Goal: Task Accomplishment & Management: Complete application form

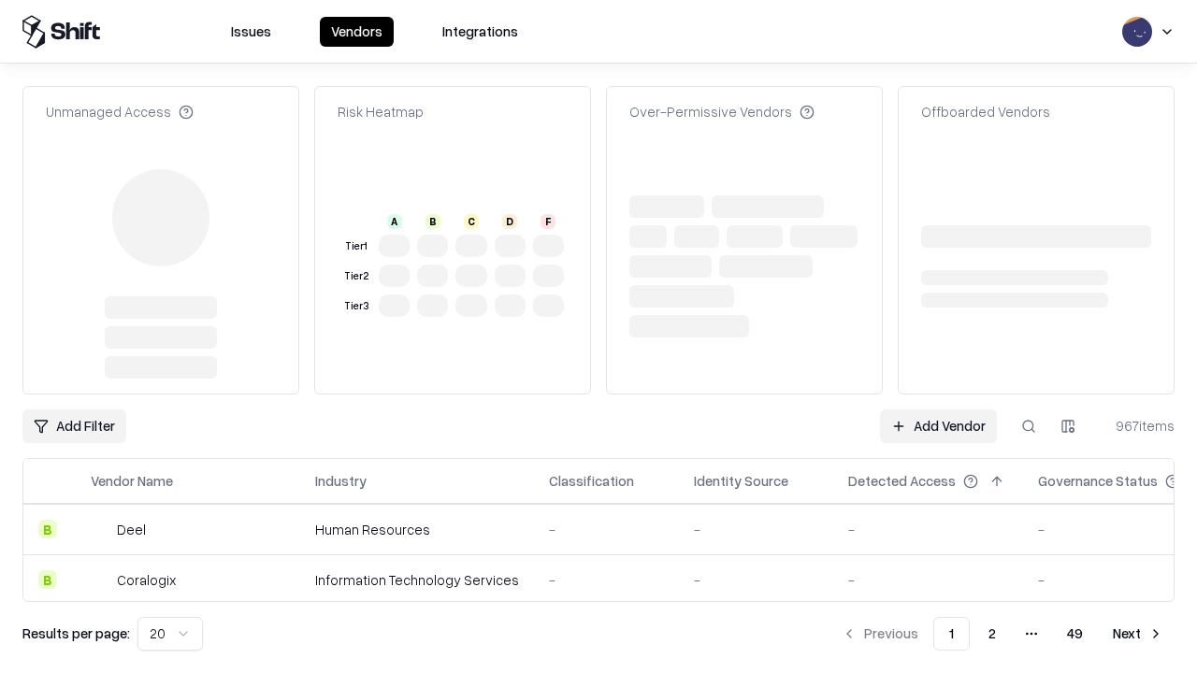
click at [938, 410] on link "Add Vendor" at bounding box center [938, 427] width 117 height 34
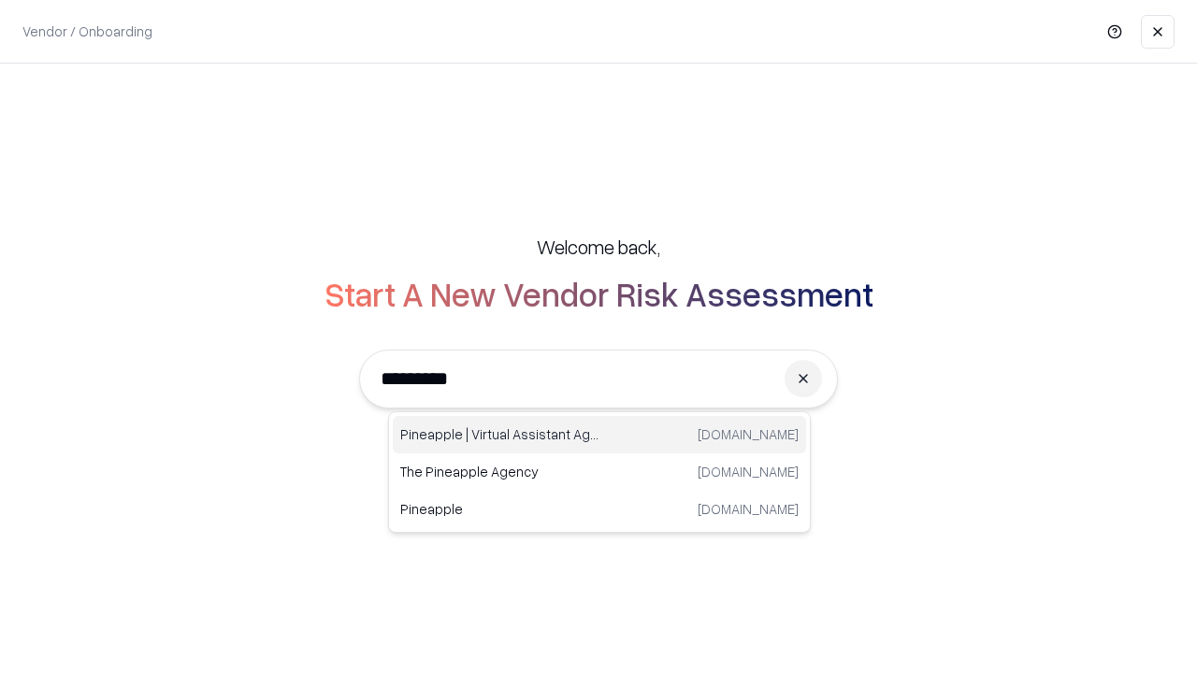
click at [600, 435] on div "Pineapple | Virtual Assistant Agency [DOMAIN_NAME]" at bounding box center [599, 434] width 413 height 37
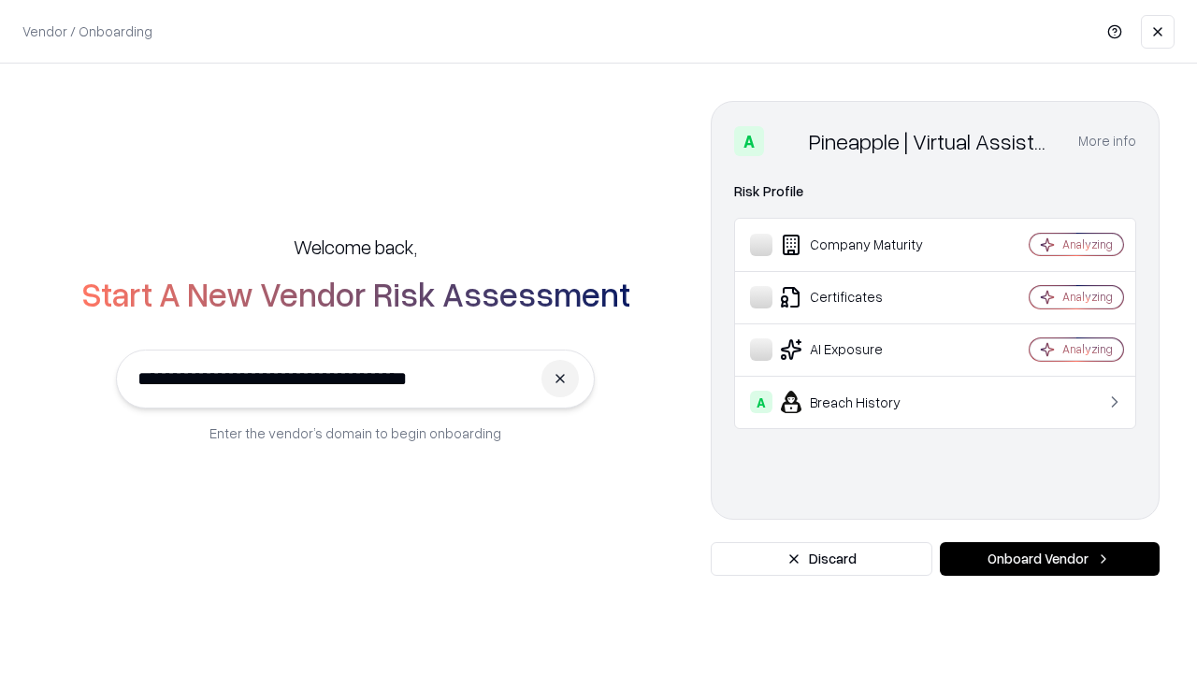
type input "**********"
click at [1050, 559] on button "Onboard Vendor" at bounding box center [1050, 560] width 220 height 34
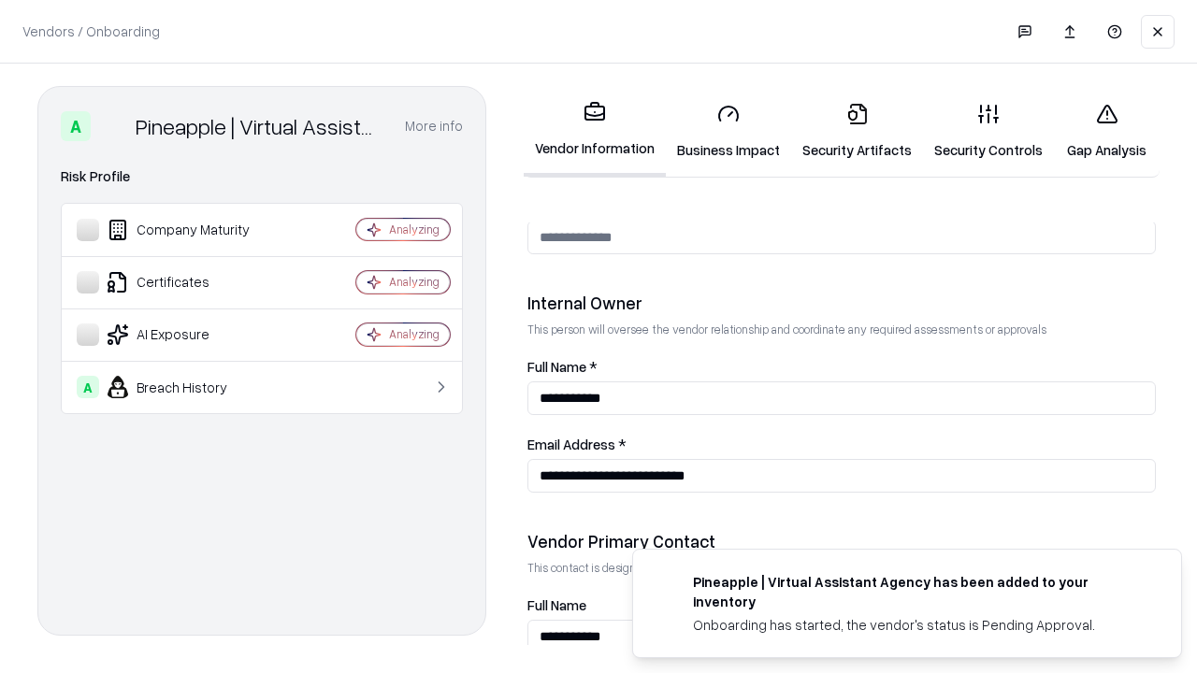
scroll to position [969, 0]
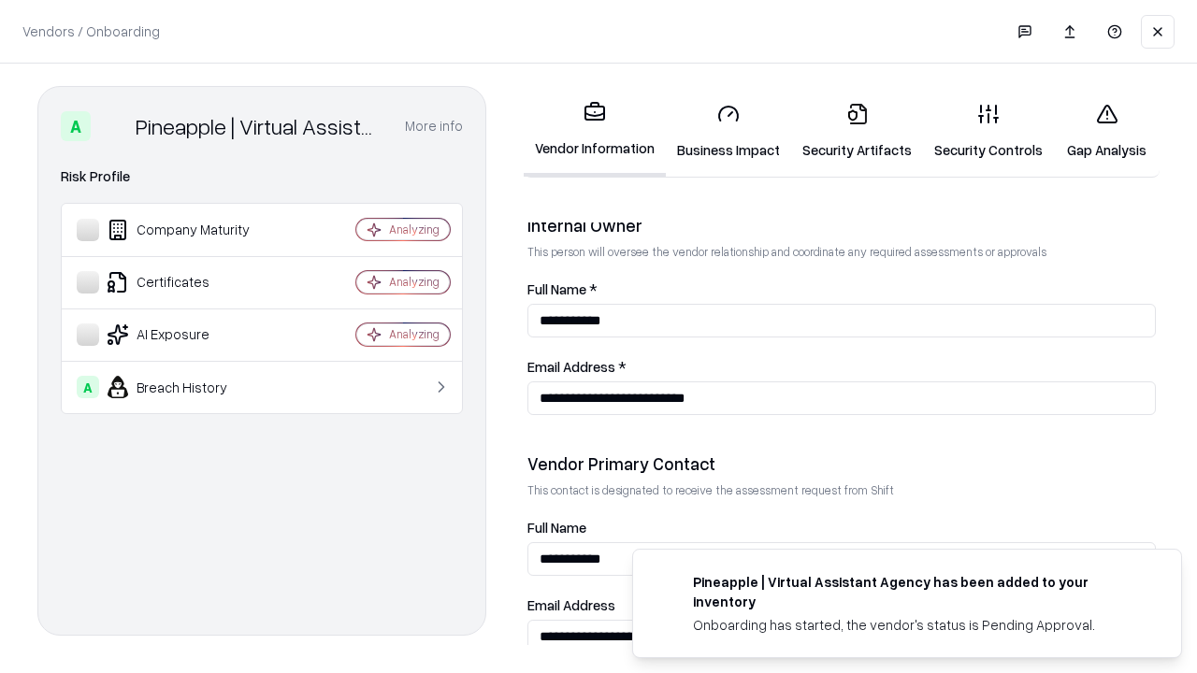
click at [857, 131] on link "Security Artifacts" at bounding box center [857, 131] width 132 height 87
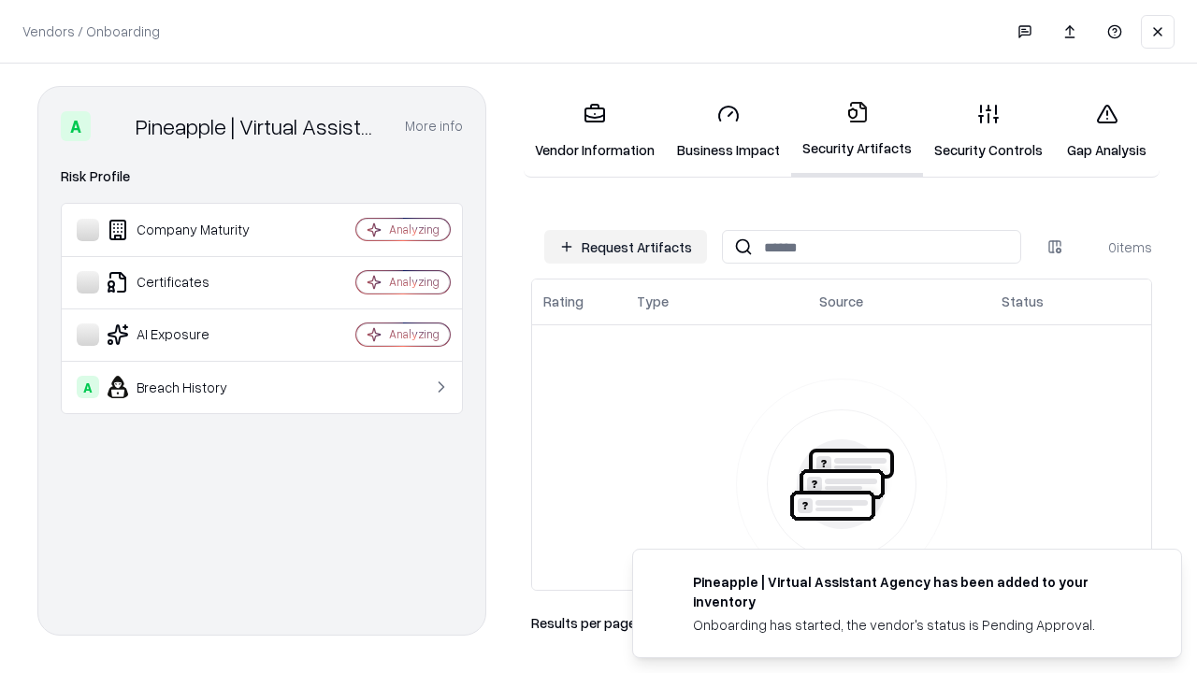
click at [626, 247] on button "Request Artifacts" at bounding box center [625, 247] width 163 height 34
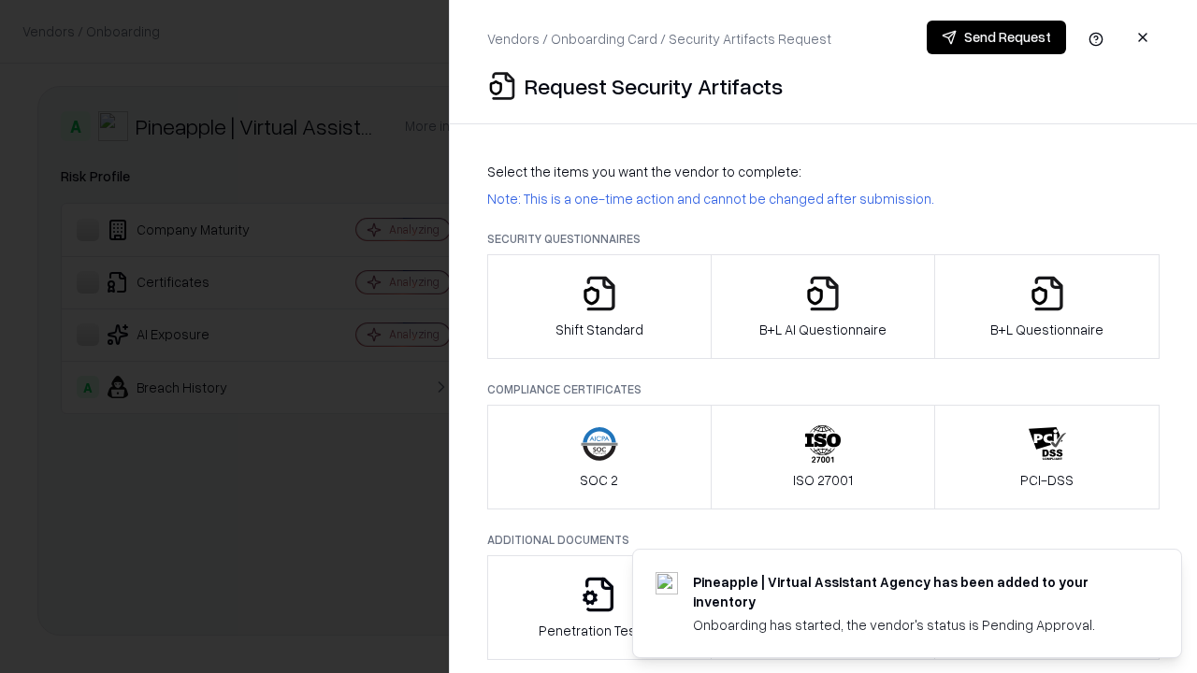
click at [1047, 307] on icon "button" at bounding box center [1047, 293] width 37 height 37
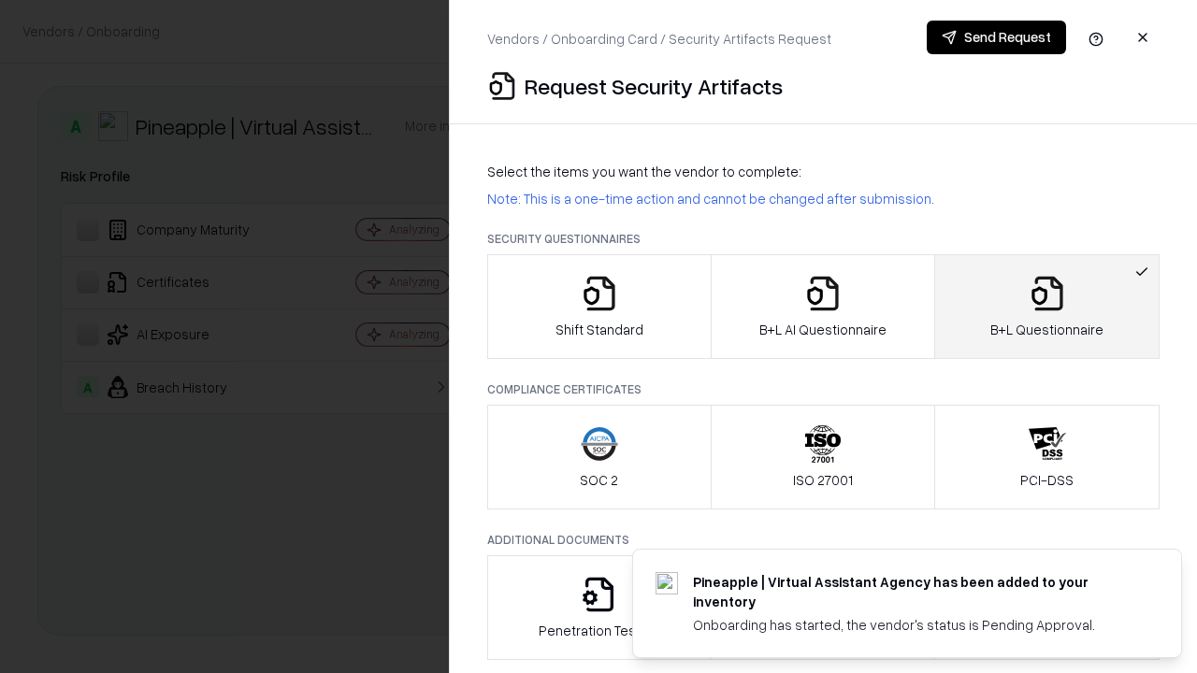
click at [822, 307] on icon "button" at bounding box center [822, 293] width 37 height 37
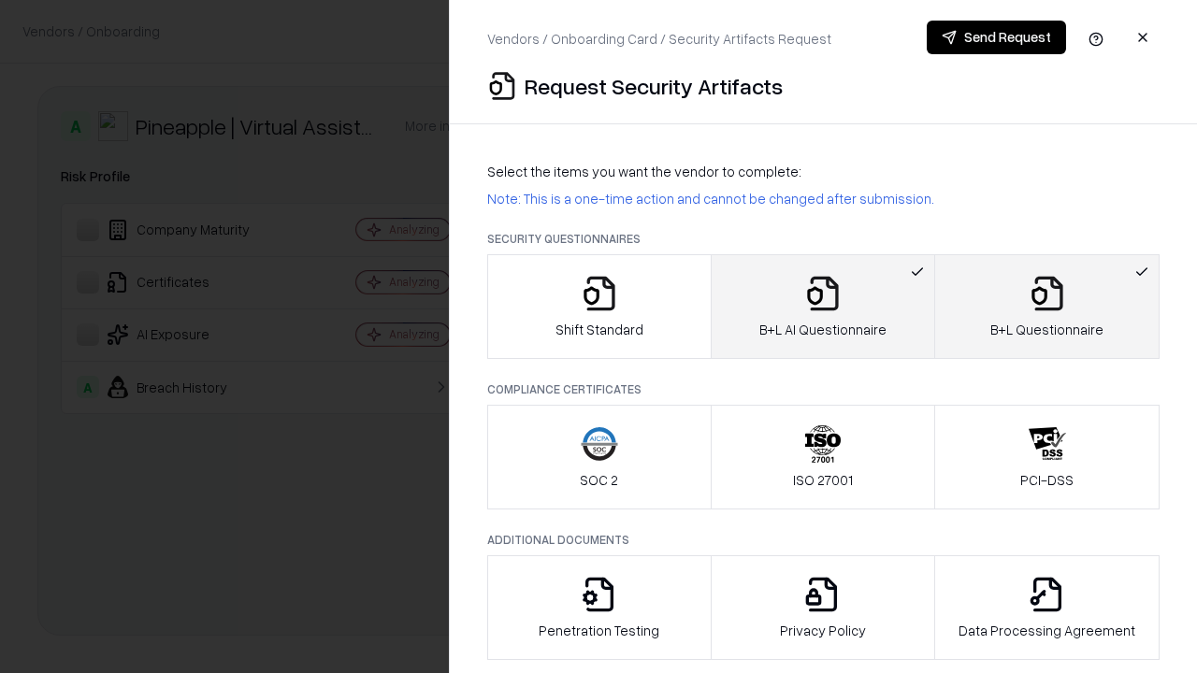
click at [996, 37] on button "Send Request" at bounding box center [996, 38] width 139 height 34
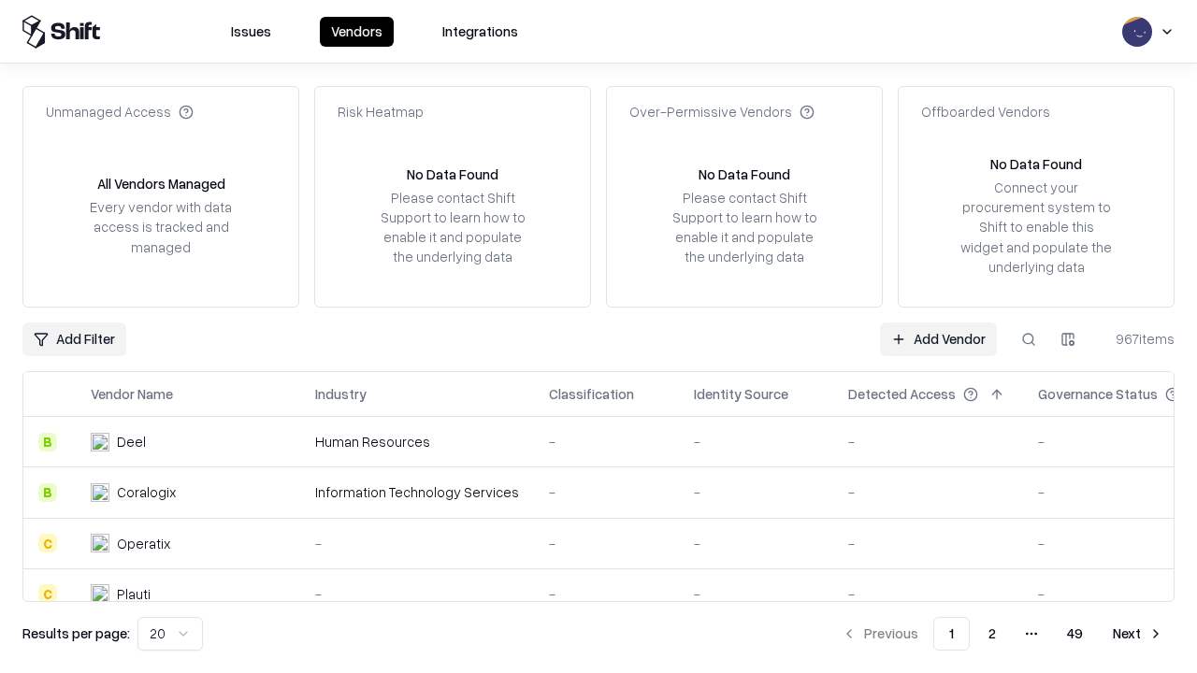
click at [1029, 339] on button at bounding box center [1029, 340] width 34 height 34
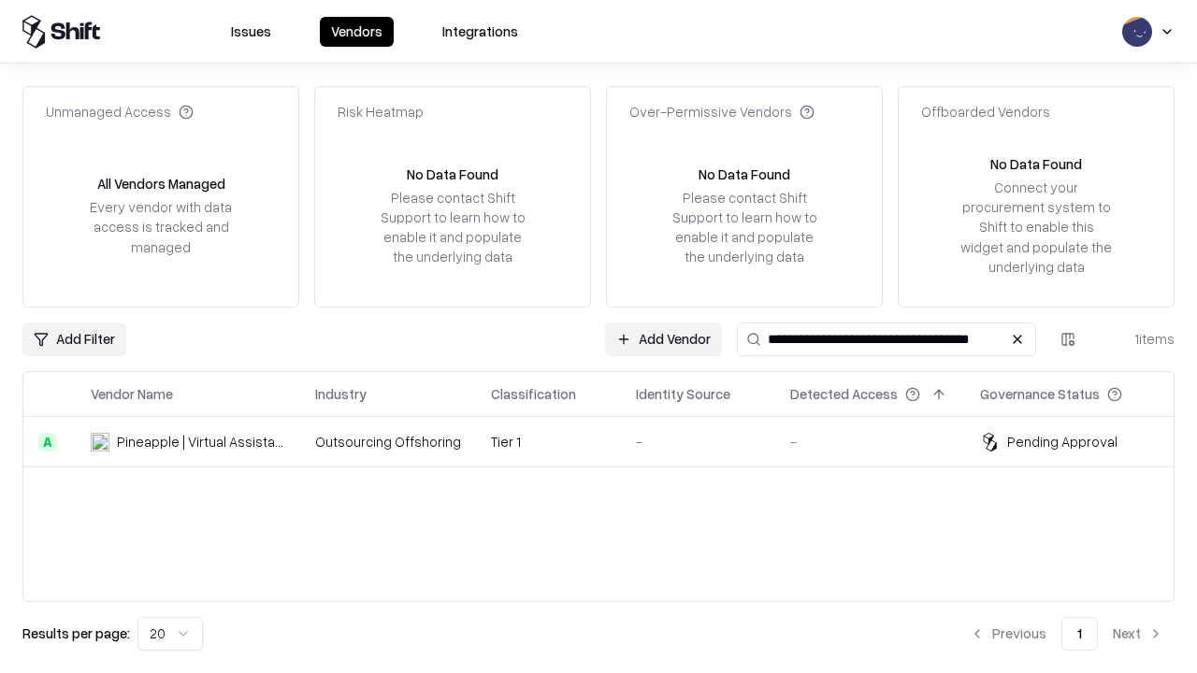
type input "**********"
click at [610, 442] on td "Tier 1" at bounding box center [548, 442] width 145 height 51
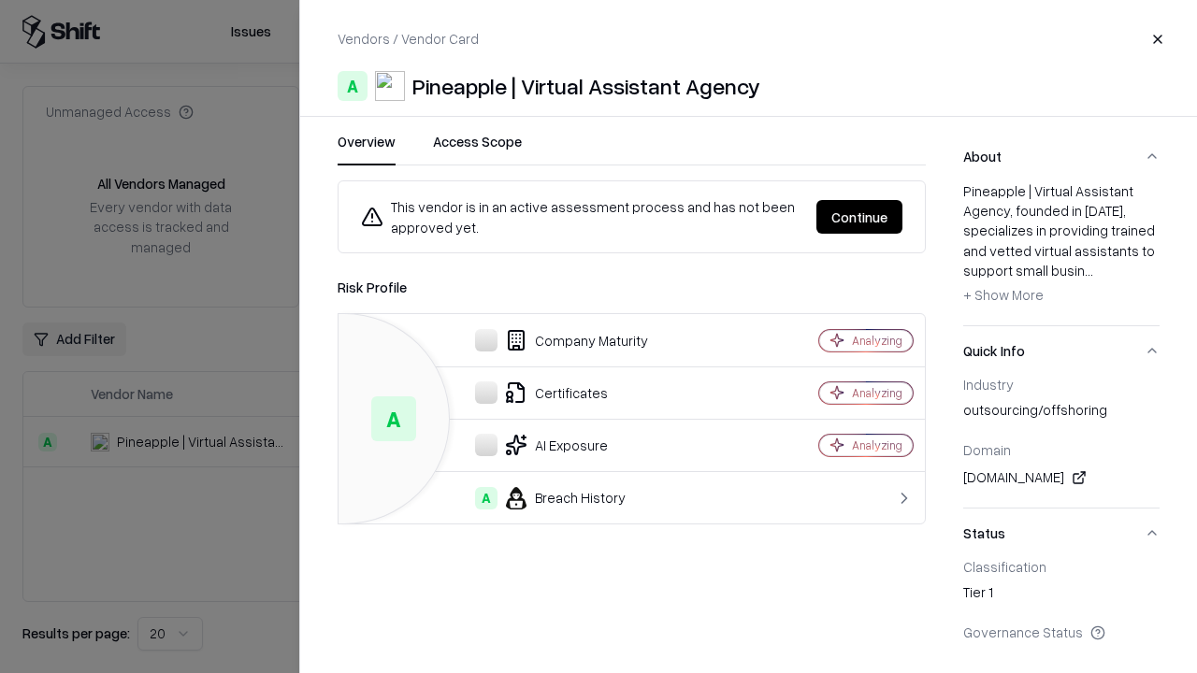
click at [860, 217] on button "Continue" at bounding box center [860, 217] width 86 height 34
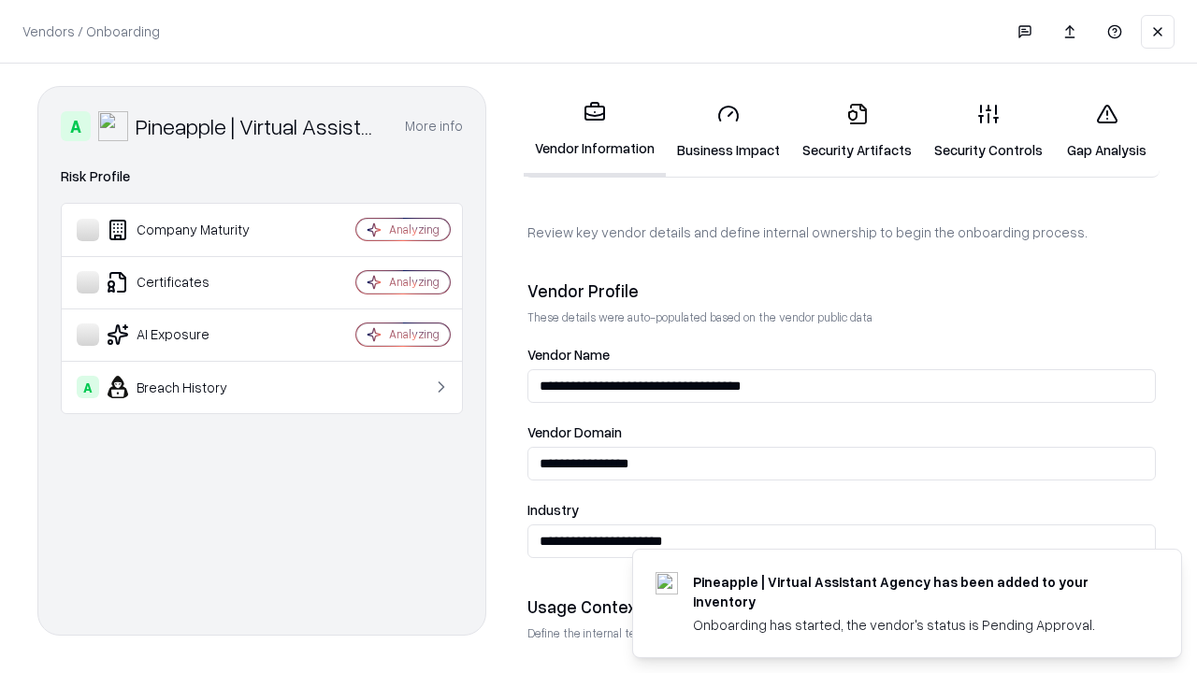
click at [857, 131] on link "Security Artifacts" at bounding box center [857, 131] width 132 height 87
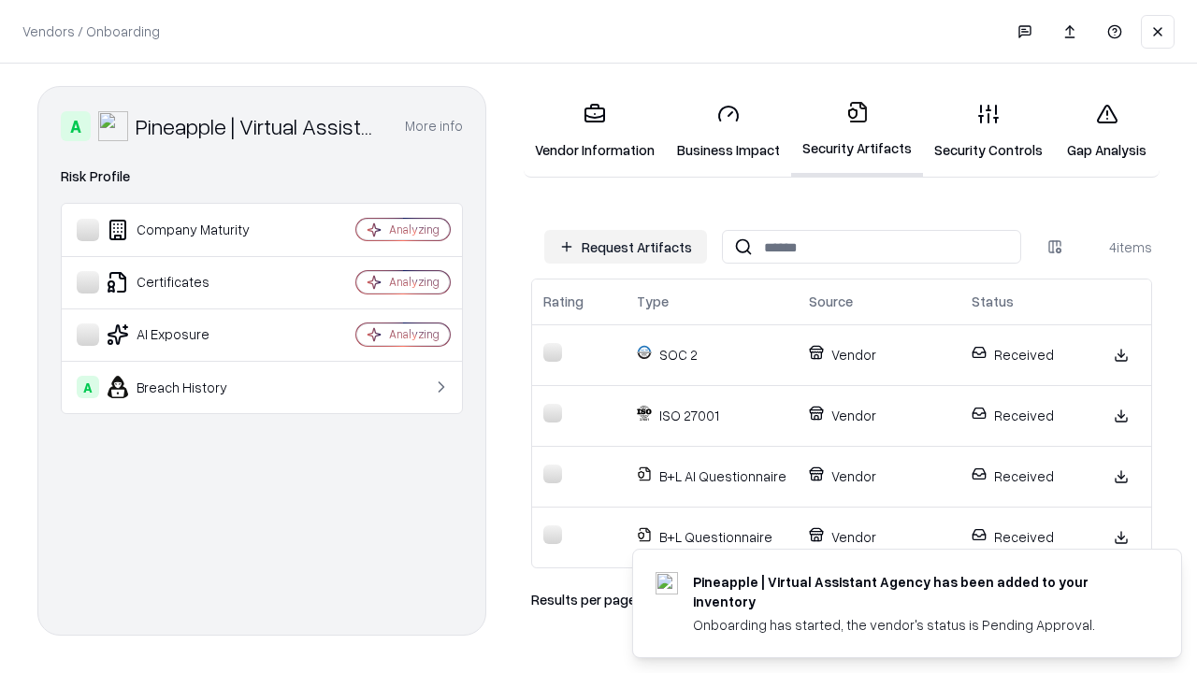
click at [1107, 131] on link "Gap Analysis" at bounding box center [1107, 131] width 106 height 87
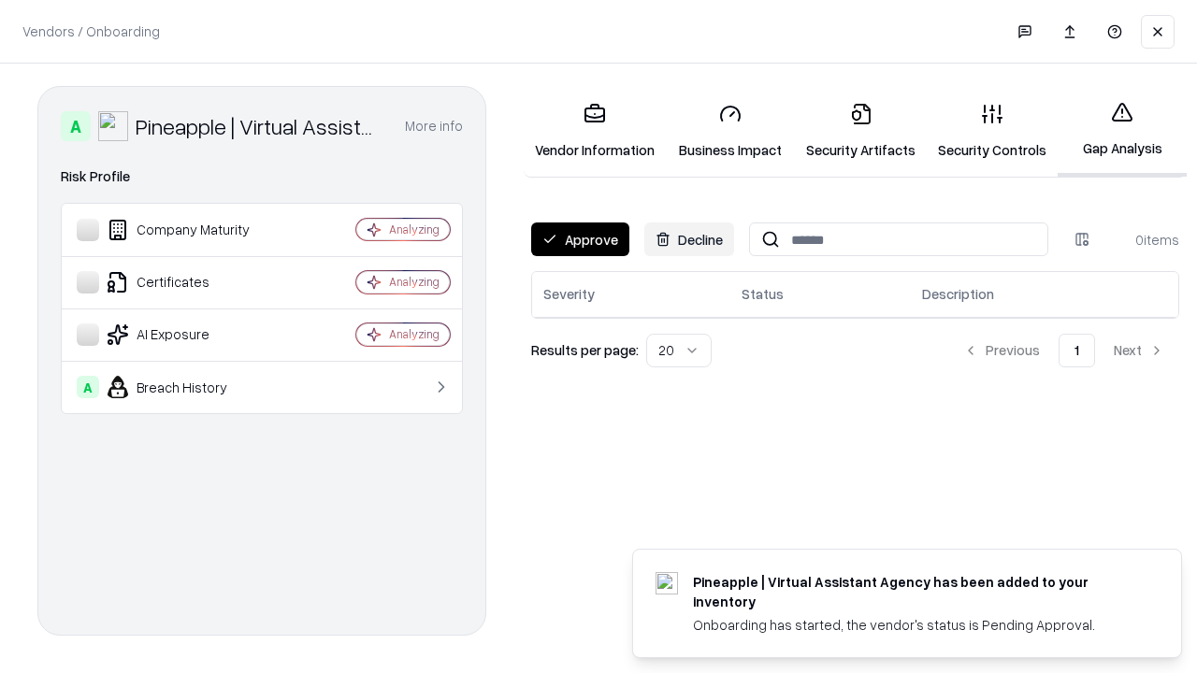
click at [580, 239] on button "Approve" at bounding box center [580, 240] width 98 height 34
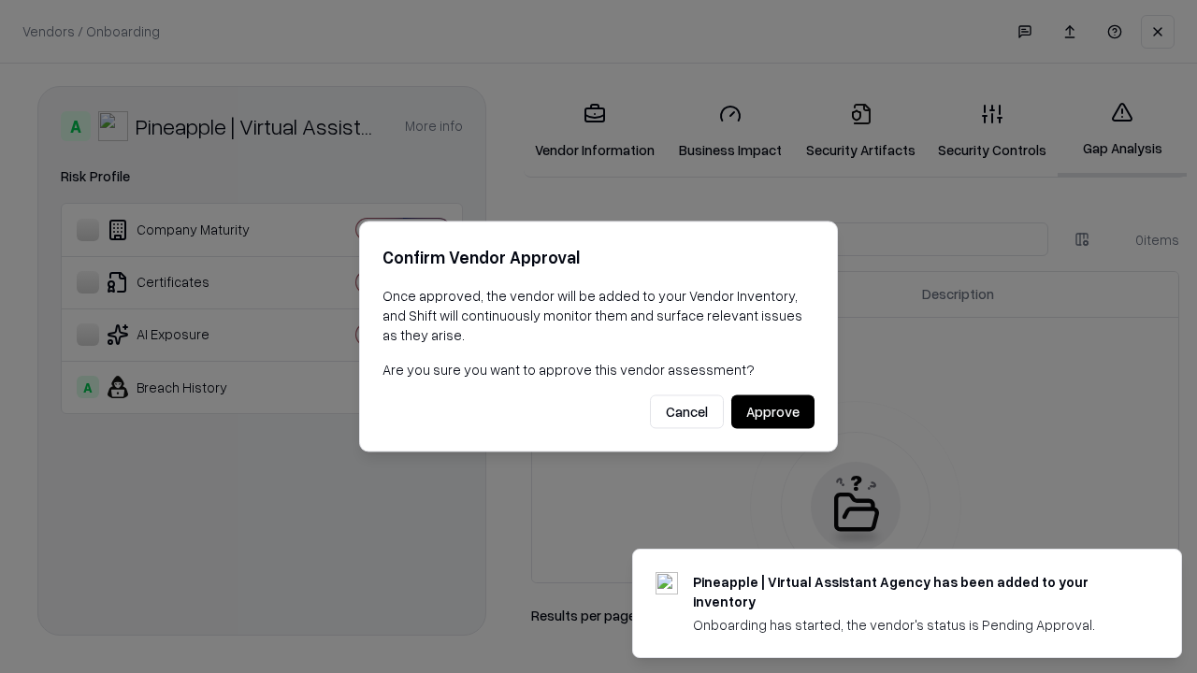
click at [773, 412] on button "Approve" at bounding box center [772, 413] width 83 height 34
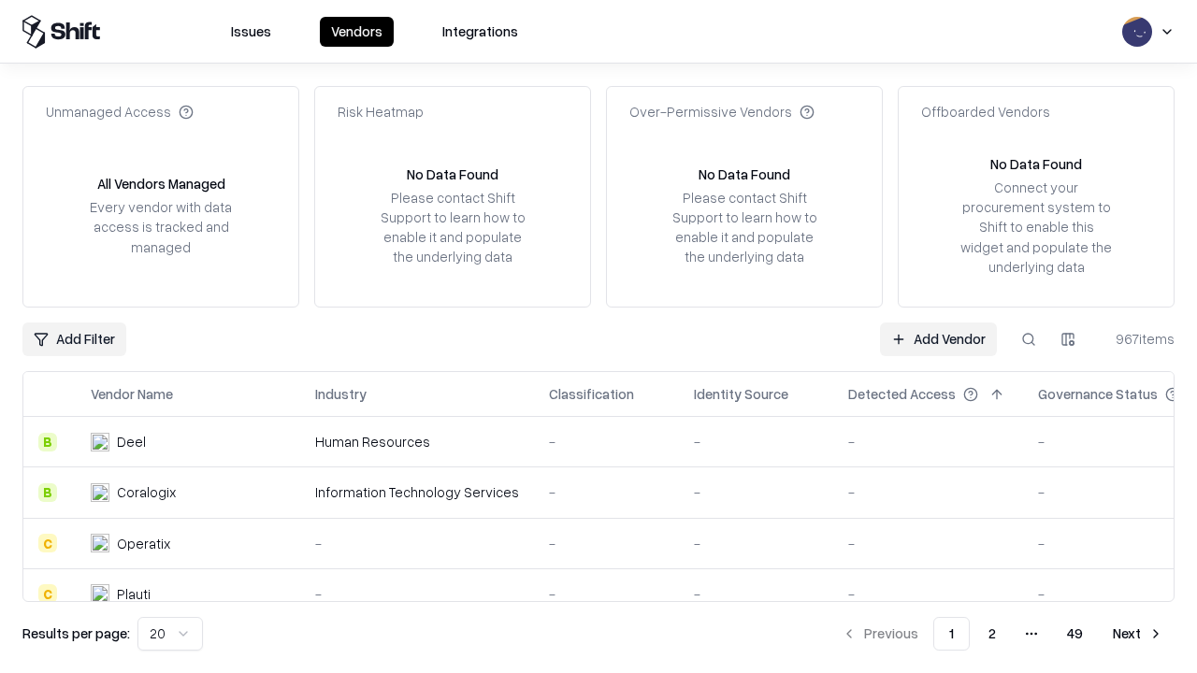
type input "**********"
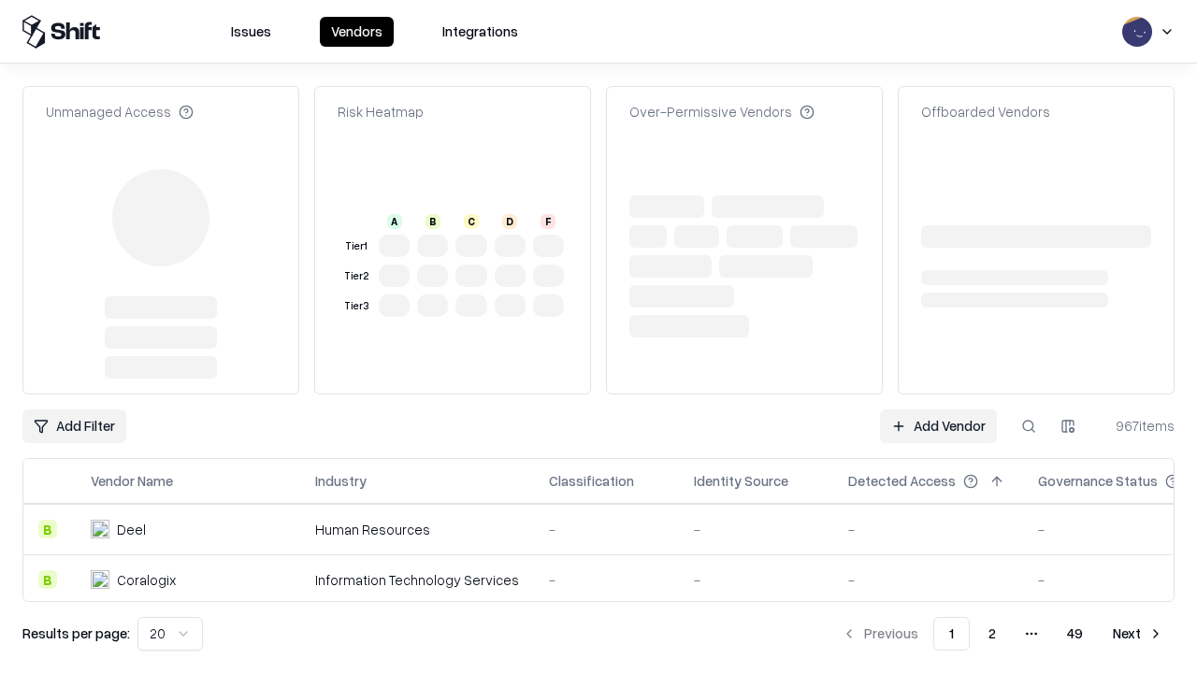
click at [938, 410] on link "Add Vendor" at bounding box center [938, 427] width 117 height 34
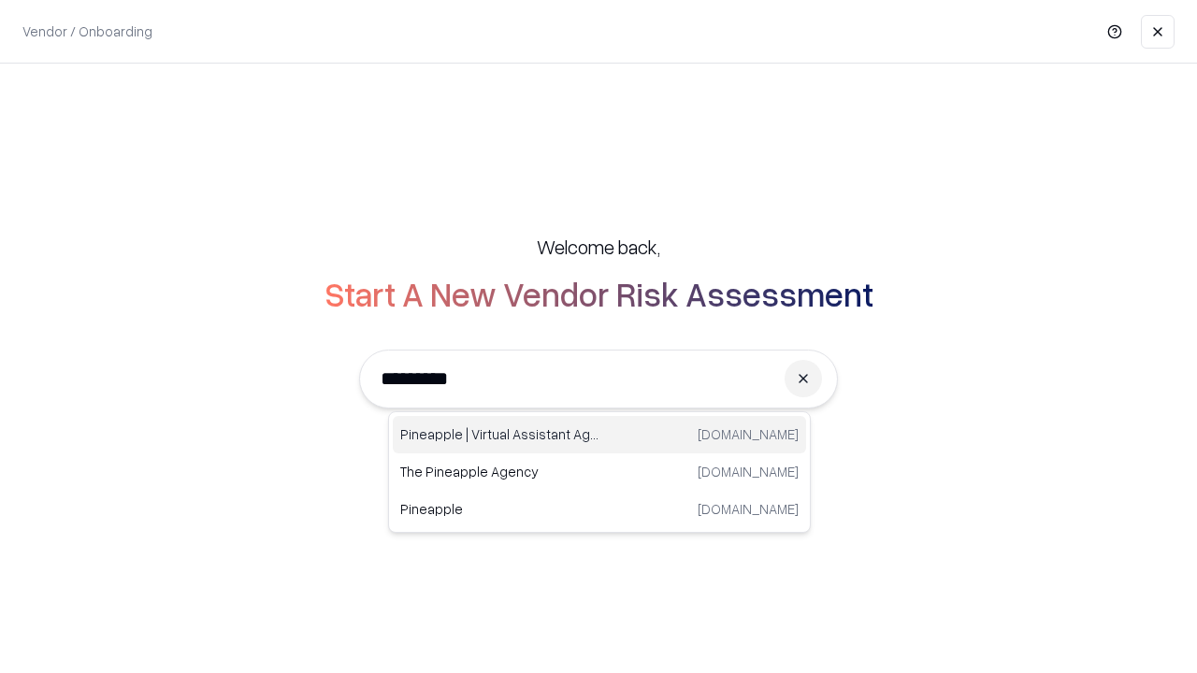
click at [600, 435] on div "Pineapple | Virtual Assistant Agency [DOMAIN_NAME]" at bounding box center [599, 434] width 413 height 37
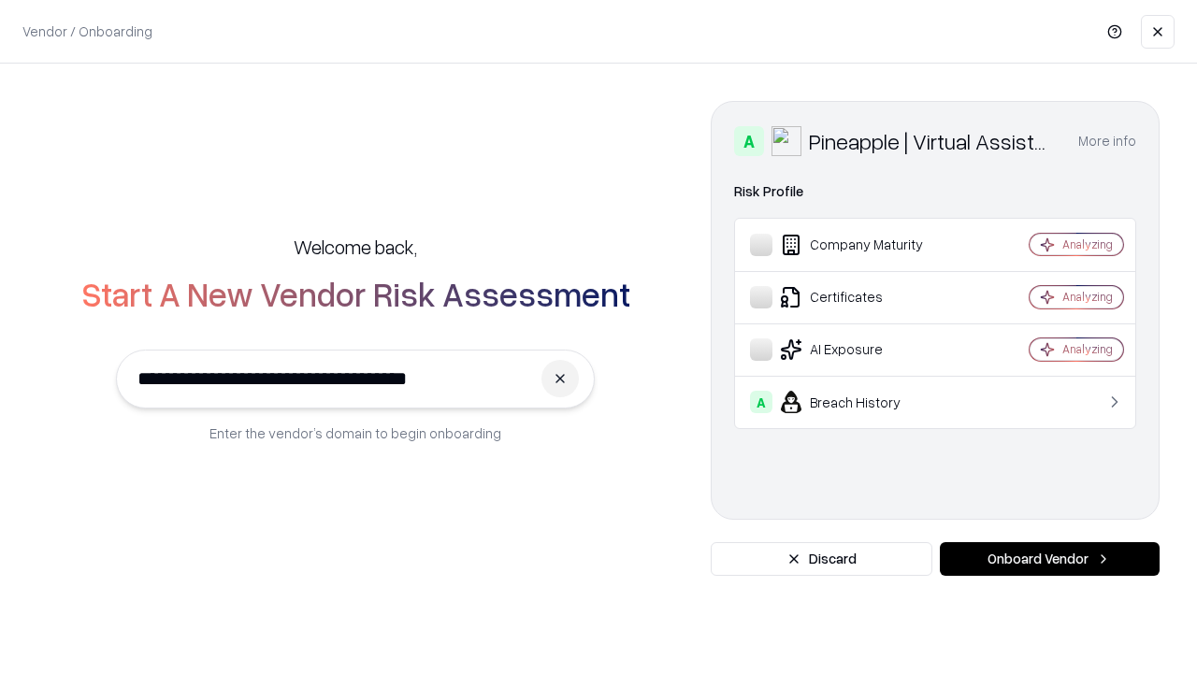
type input "**********"
click at [1050, 559] on button "Onboard Vendor" at bounding box center [1050, 560] width 220 height 34
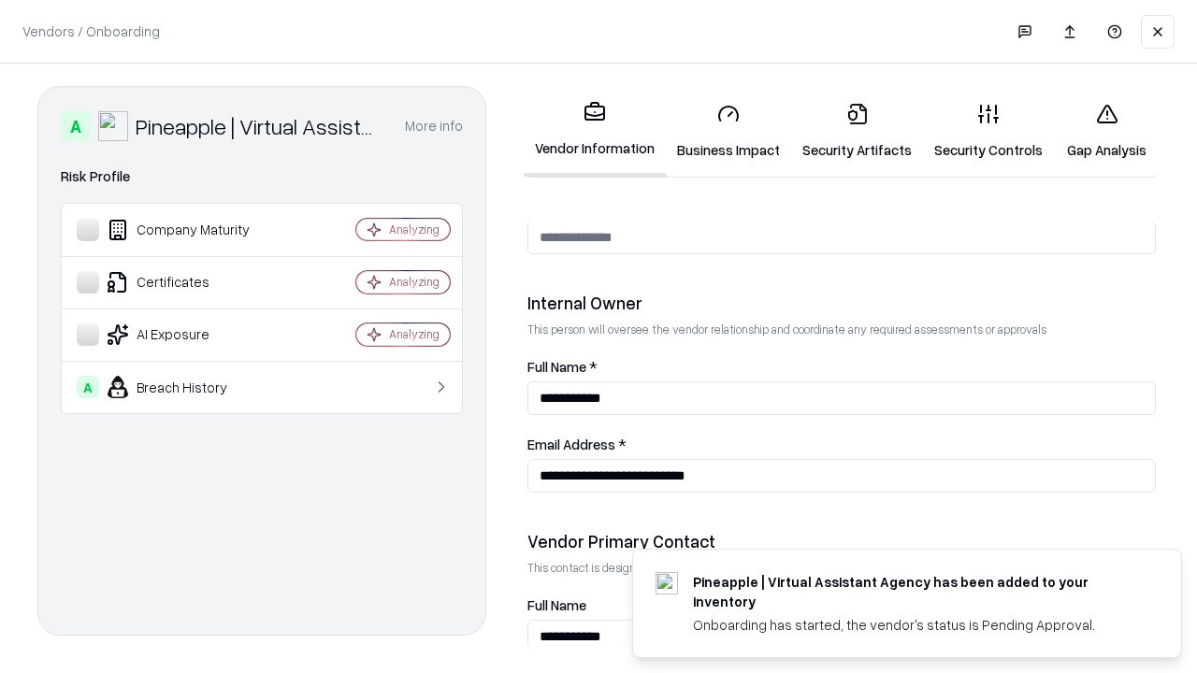
scroll to position [969, 0]
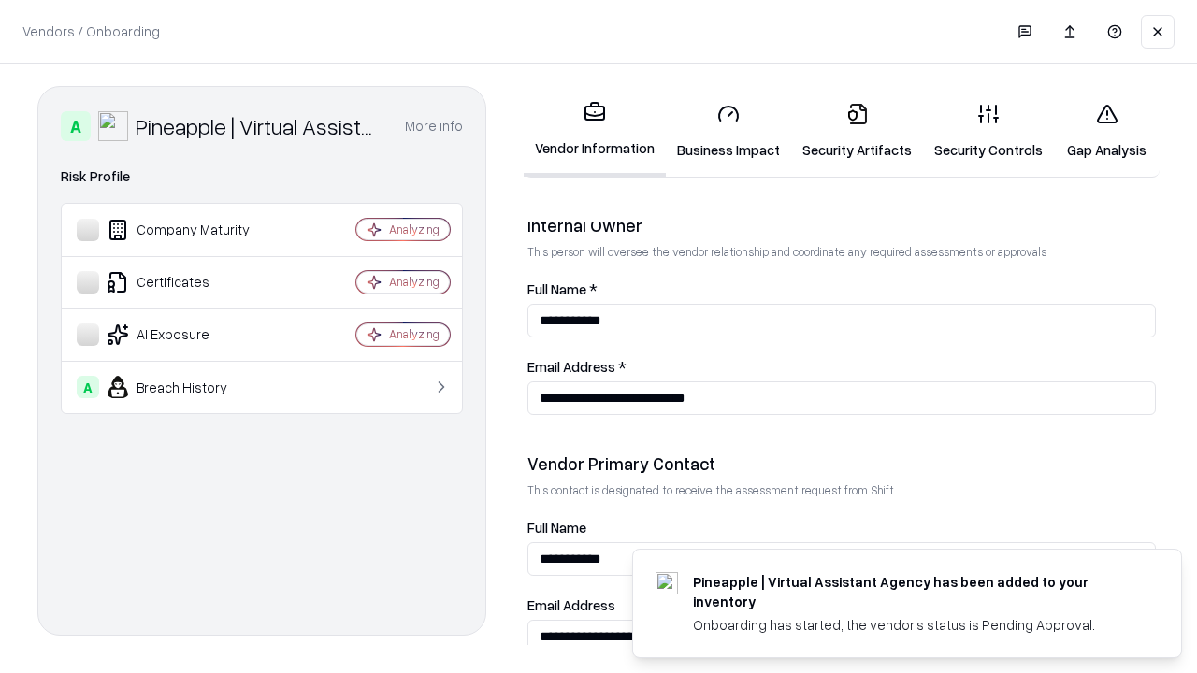
click at [1107, 131] on link "Gap Analysis" at bounding box center [1107, 131] width 106 height 87
